Goal: Transaction & Acquisition: Purchase product/service

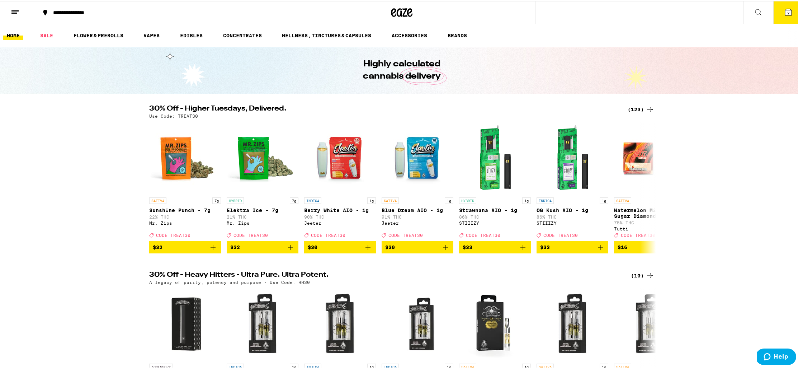
click at [634, 110] on div "(123)" at bounding box center [641, 108] width 27 height 9
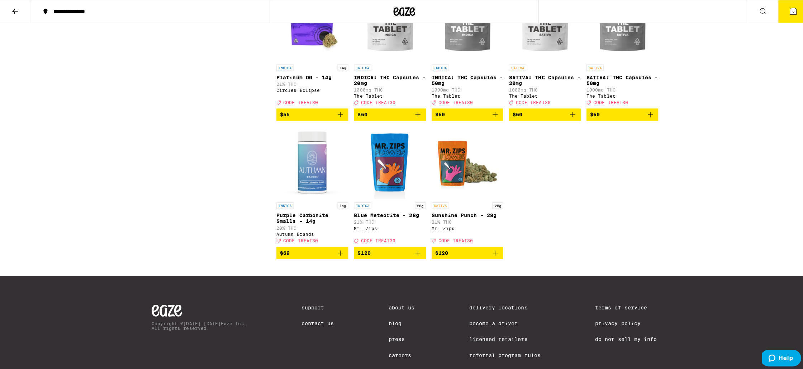
scroll to position [3266, 0]
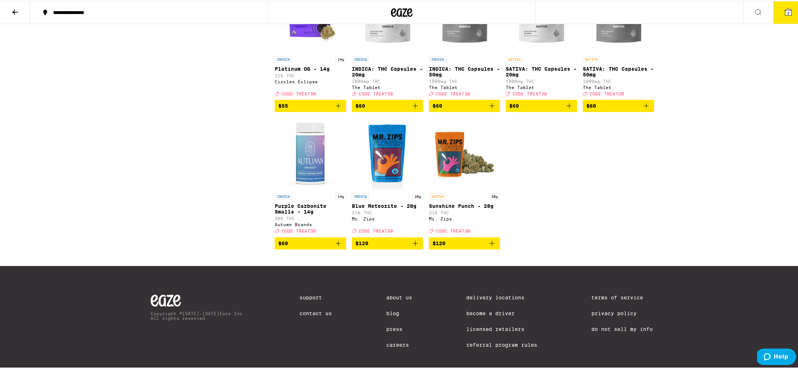
click at [526, 76] on p "SATIVA: THC Capsules - 20mg" at bounding box center [541, 70] width 71 height 11
